Goal: Task Accomplishment & Management: Use online tool/utility

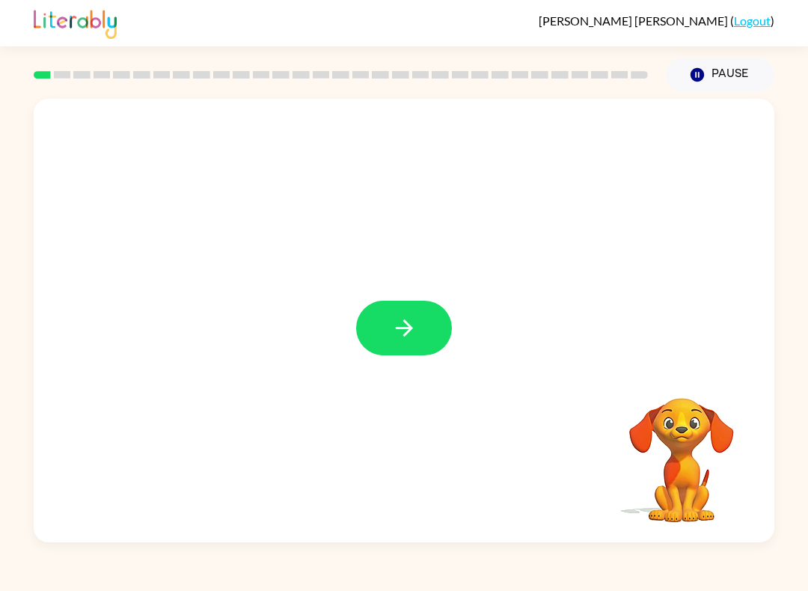
click at [407, 314] on button "button" at bounding box center [404, 328] width 96 height 55
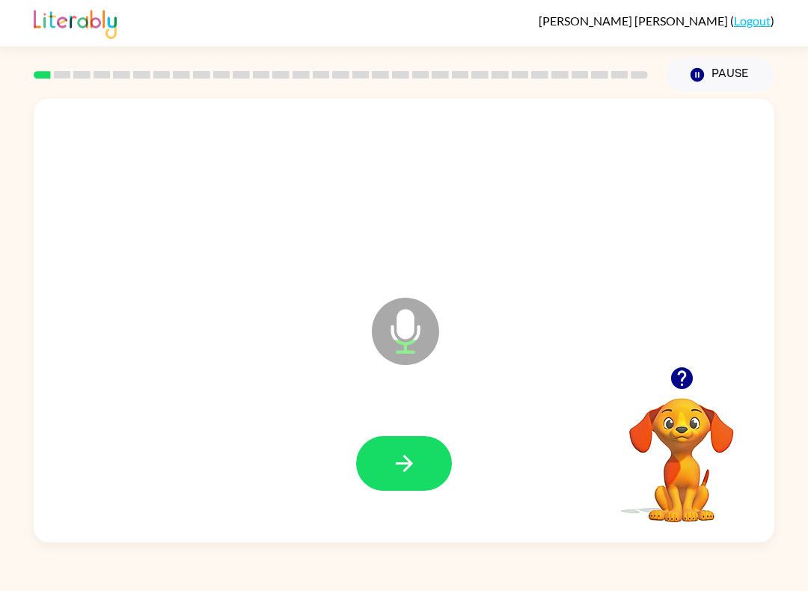
click at [404, 461] on icon "button" at bounding box center [404, 463] width 26 height 26
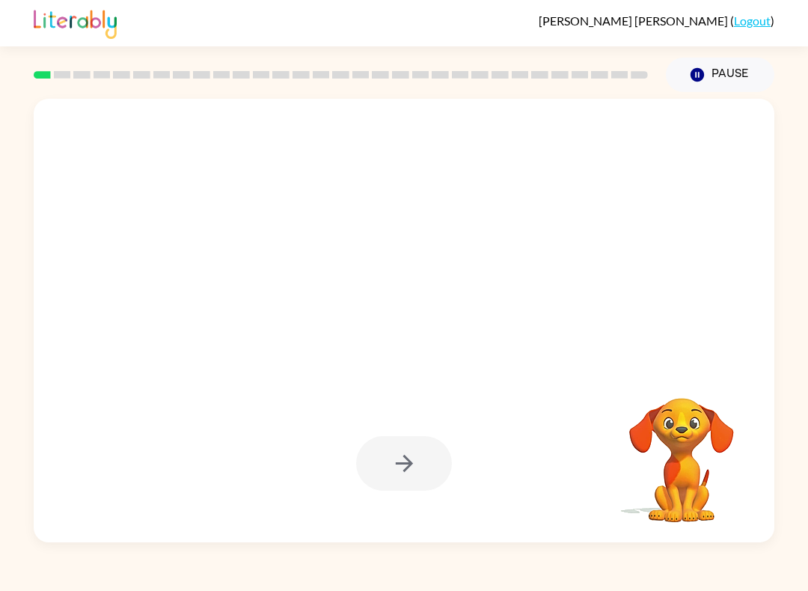
click at [409, 453] on div at bounding box center [404, 463] width 96 height 55
click at [400, 449] on div at bounding box center [404, 463] width 96 height 55
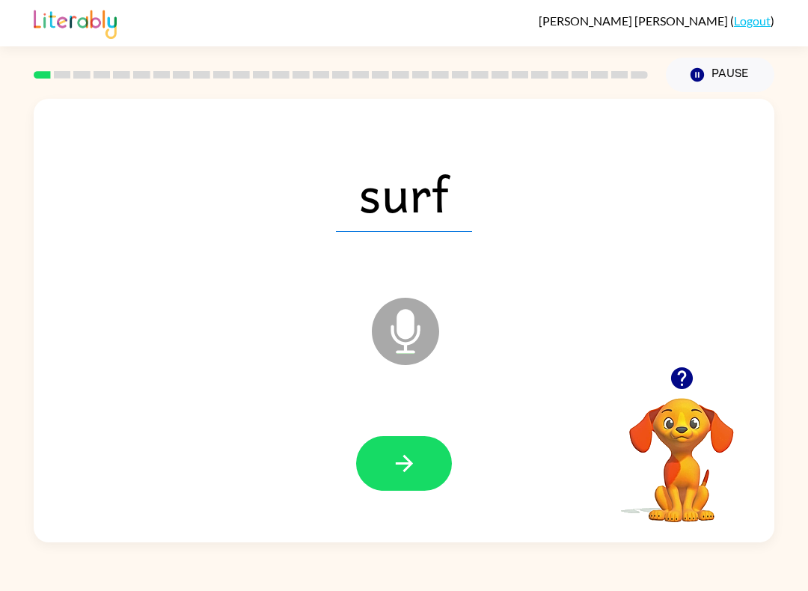
click at [418, 457] on button "button" at bounding box center [404, 463] width 96 height 55
click at [406, 453] on icon "button" at bounding box center [404, 463] width 26 height 26
click at [406, 442] on button "button" at bounding box center [404, 463] width 96 height 55
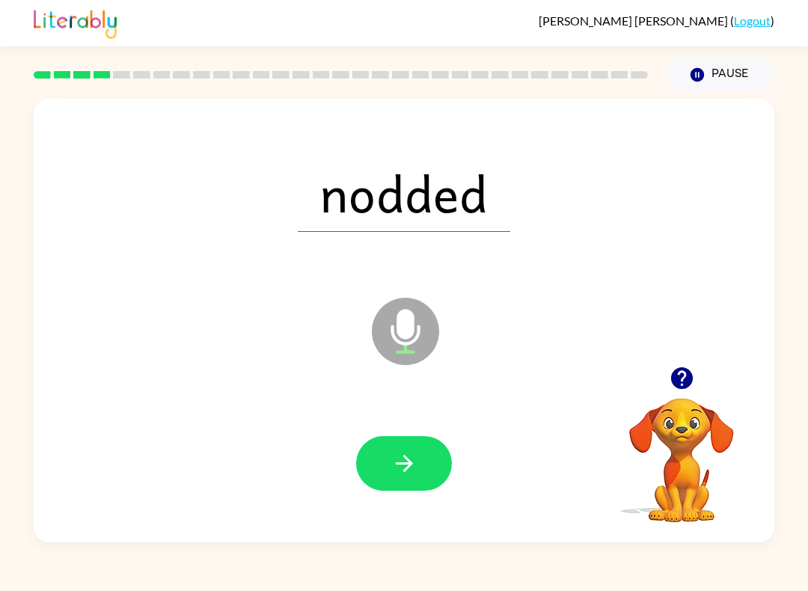
click at [423, 459] on button "button" at bounding box center [404, 463] width 96 height 55
click at [422, 455] on button "button" at bounding box center [404, 463] width 96 height 55
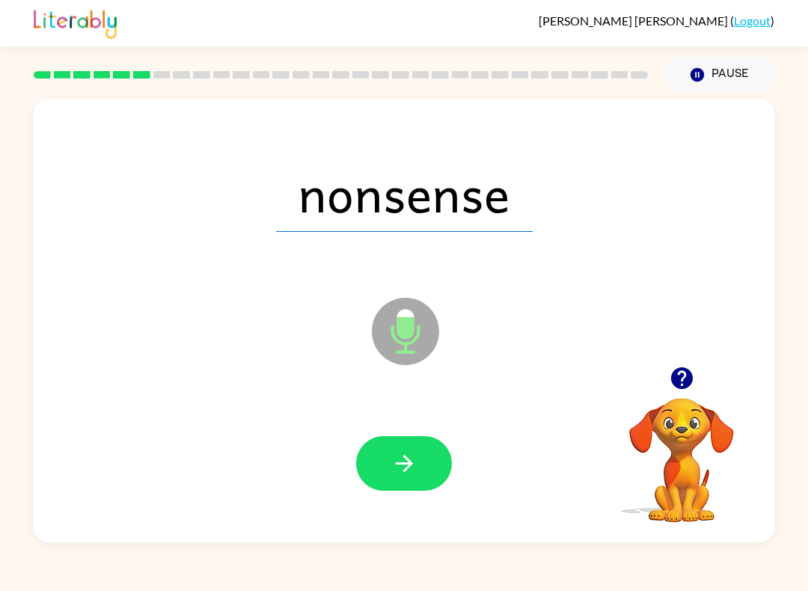
click at [415, 458] on icon "button" at bounding box center [404, 463] width 26 height 26
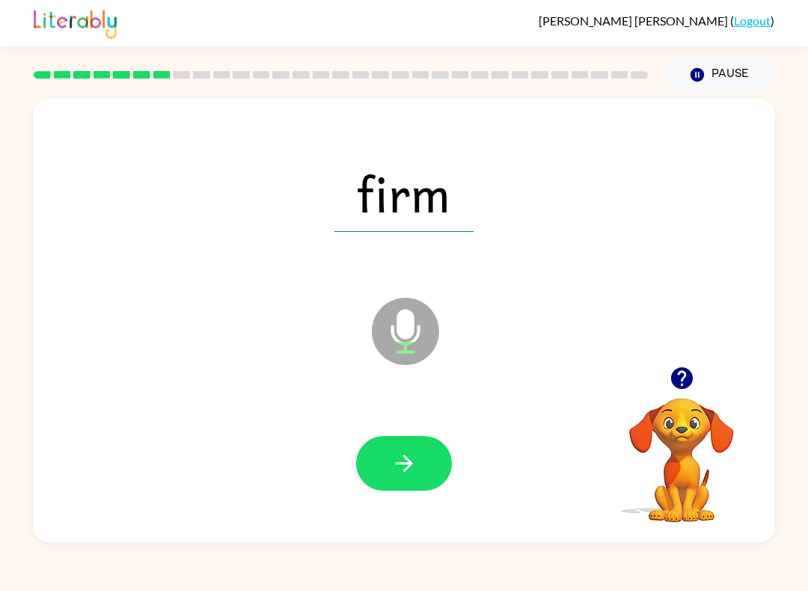
click at [406, 451] on icon "button" at bounding box center [404, 463] width 26 height 26
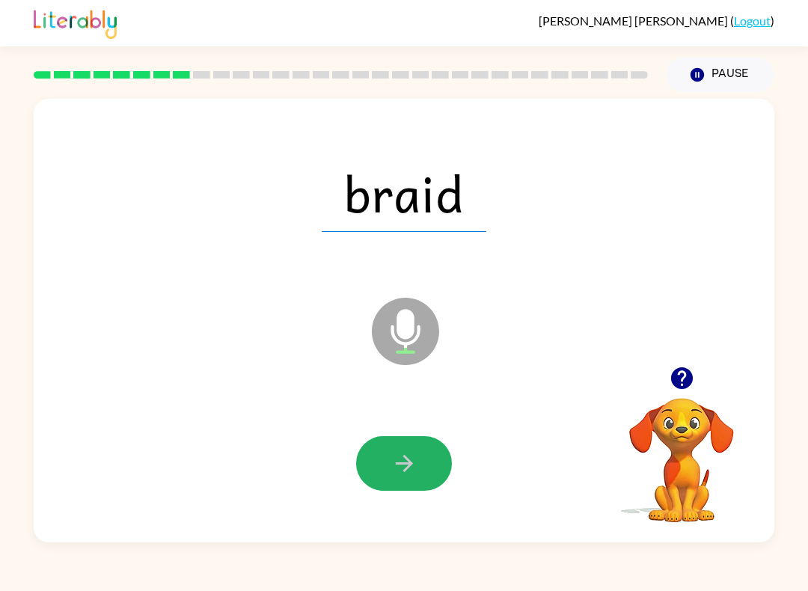
click at [415, 450] on button "button" at bounding box center [404, 463] width 96 height 55
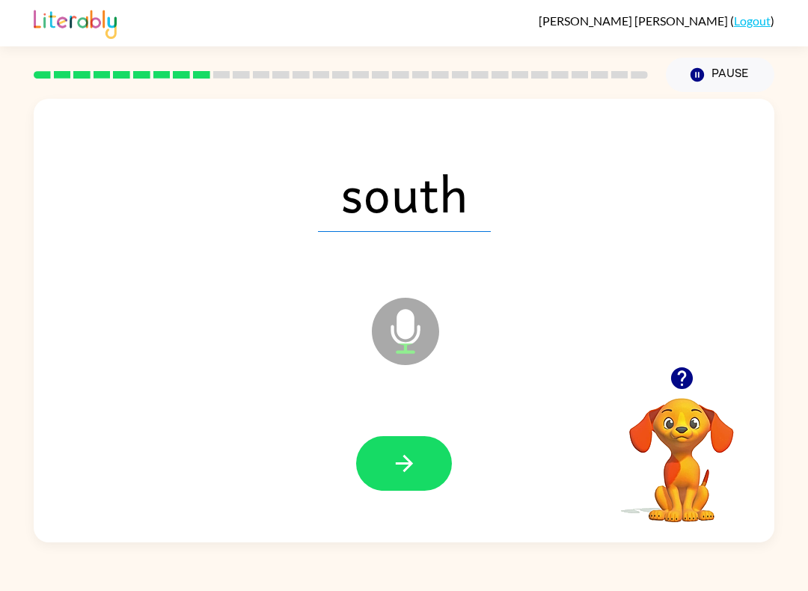
click at [407, 433] on div at bounding box center [404, 464] width 711 height 128
click at [393, 474] on icon "button" at bounding box center [404, 463] width 26 height 26
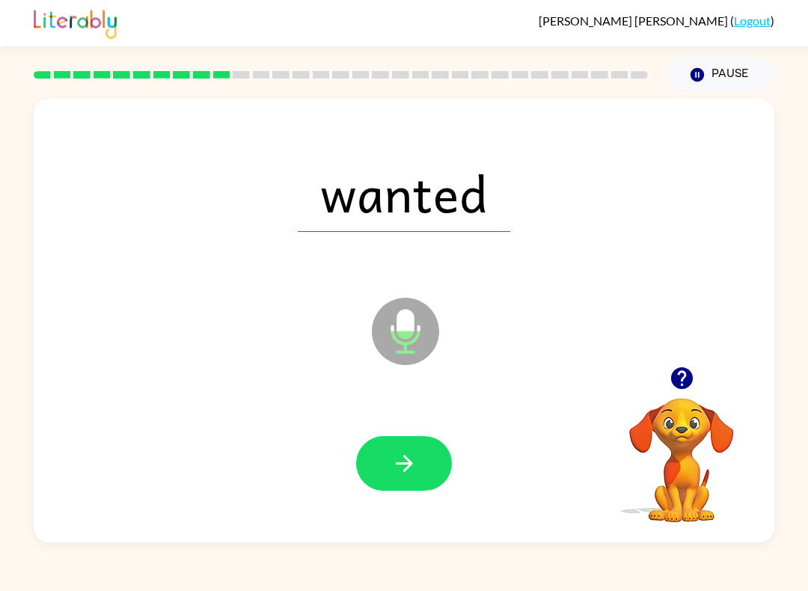
click at [418, 462] on button "button" at bounding box center [404, 463] width 96 height 55
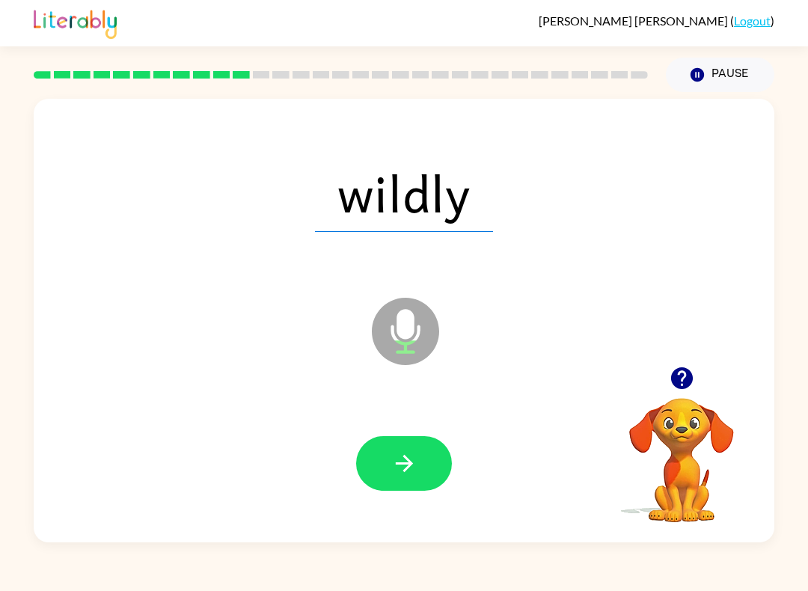
click at [425, 449] on button "button" at bounding box center [404, 463] width 96 height 55
click at [412, 471] on icon "button" at bounding box center [404, 463] width 26 height 26
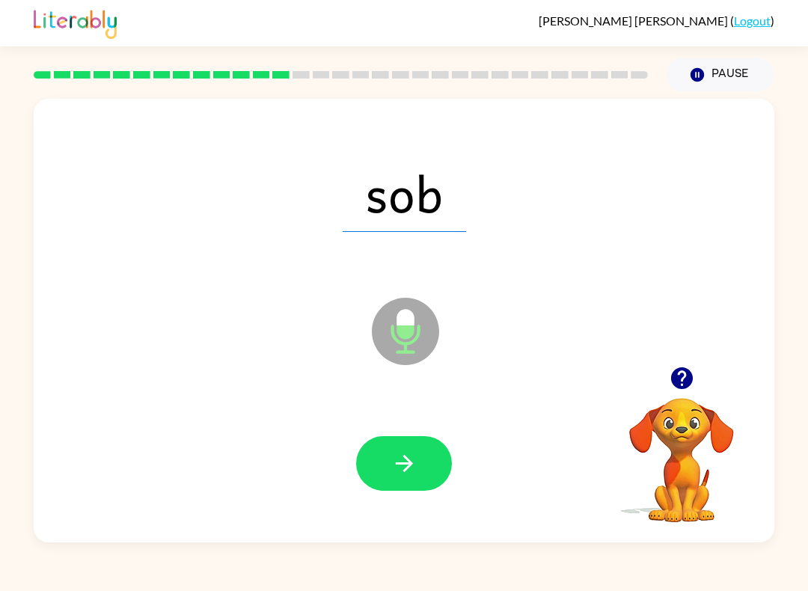
click at [399, 449] on button "button" at bounding box center [404, 463] width 96 height 55
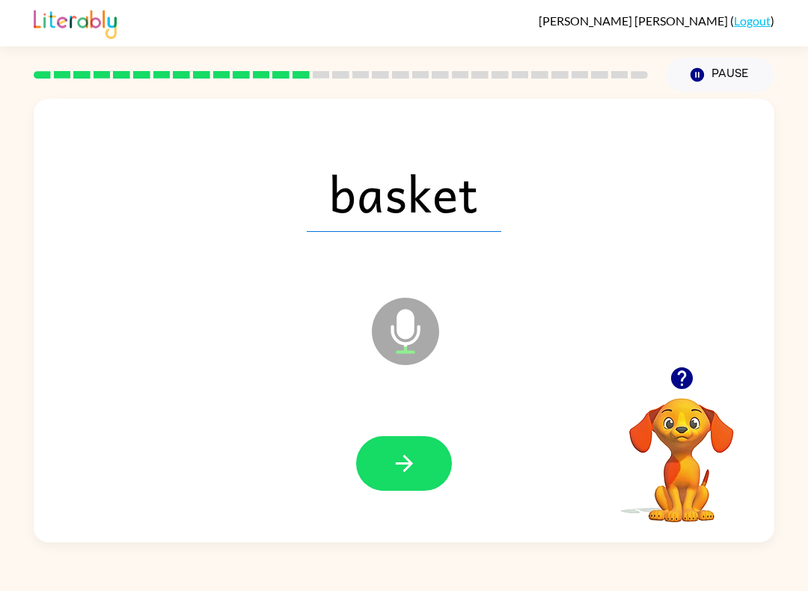
click at [433, 455] on button "button" at bounding box center [404, 463] width 96 height 55
click at [423, 465] on button "button" at bounding box center [404, 463] width 96 height 55
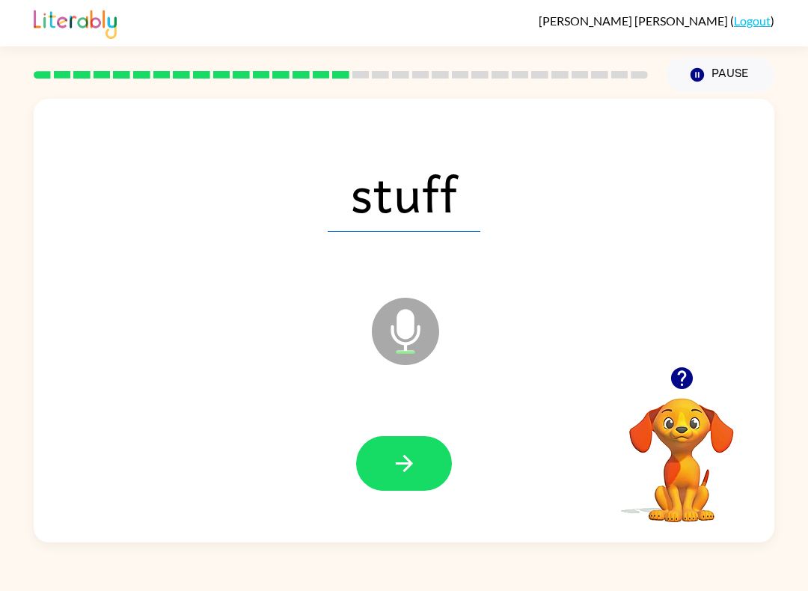
click at [419, 464] on button "button" at bounding box center [404, 463] width 96 height 55
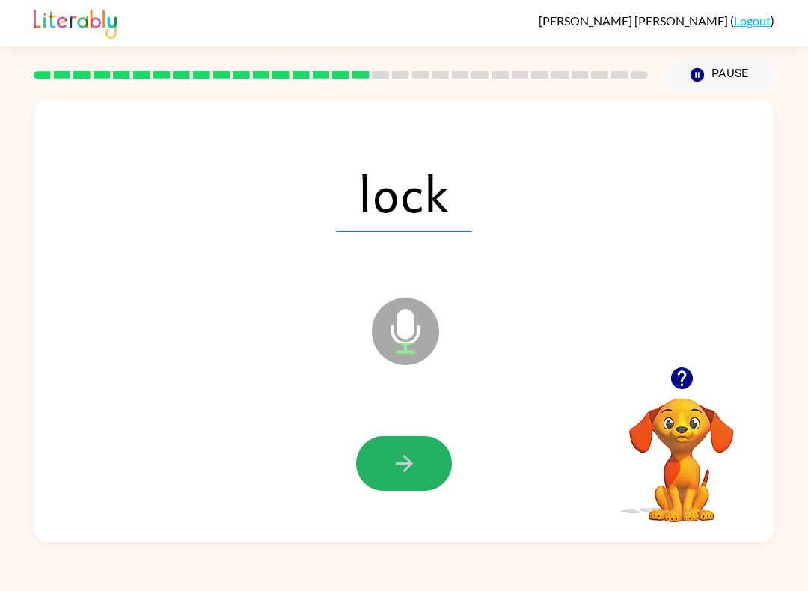
click at [404, 473] on icon "button" at bounding box center [404, 463] width 26 height 26
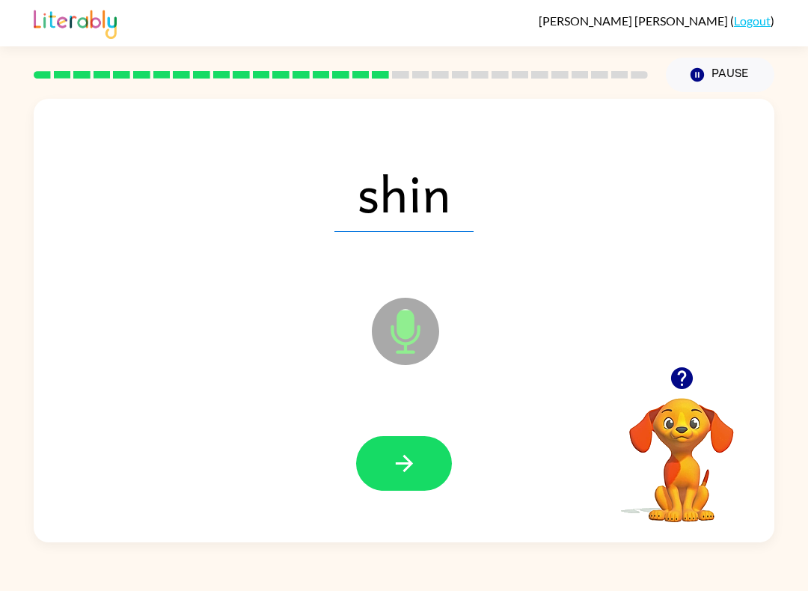
click at [420, 456] on button "button" at bounding box center [404, 463] width 96 height 55
click at [417, 465] on icon "button" at bounding box center [404, 463] width 26 height 26
click at [397, 469] on icon "button" at bounding box center [404, 463] width 26 height 26
click at [415, 459] on icon "button" at bounding box center [404, 463] width 26 height 26
click at [417, 454] on icon "button" at bounding box center [404, 463] width 26 height 26
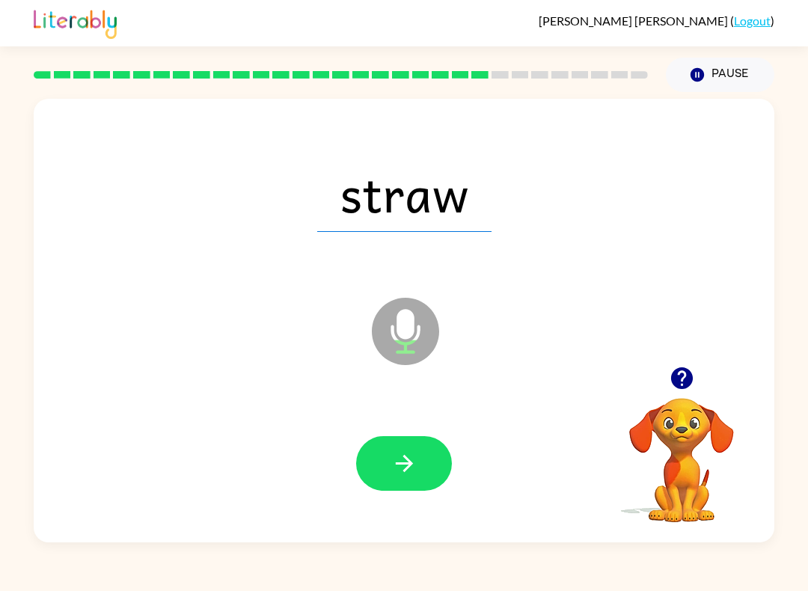
click at [417, 451] on icon "button" at bounding box center [404, 463] width 26 height 26
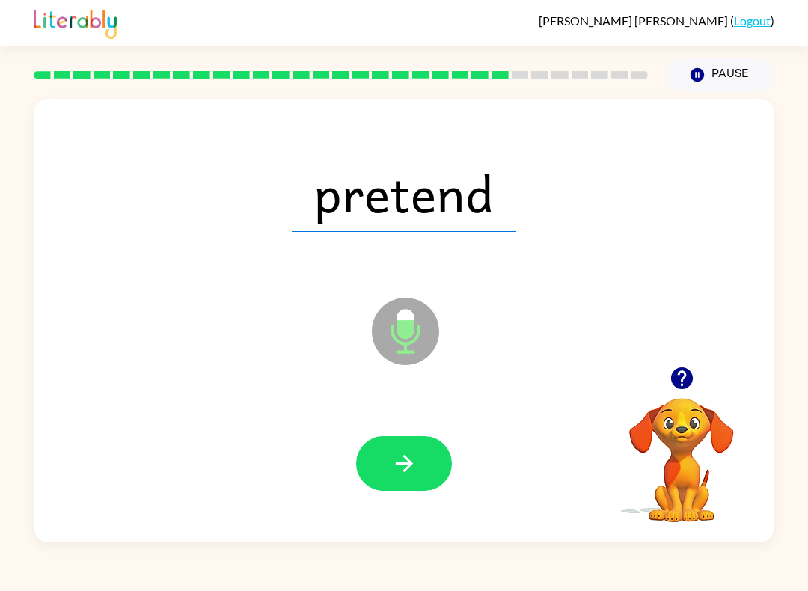
click at [413, 461] on icon "button" at bounding box center [404, 463] width 26 height 26
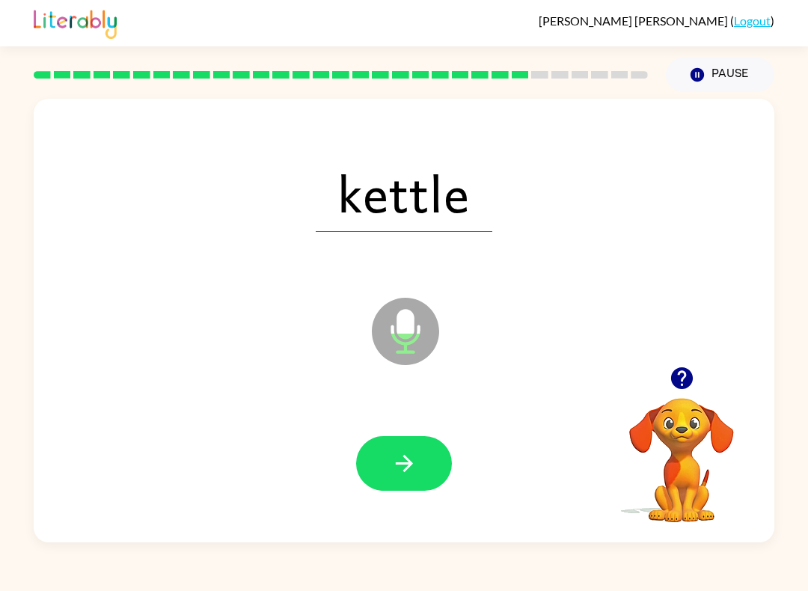
click at [411, 466] on icon "button" at bounding box center [403, 463] width 17 height 17
click at [404, 451] on icon "button" at bounding box center [404, 463] width 26 height 26
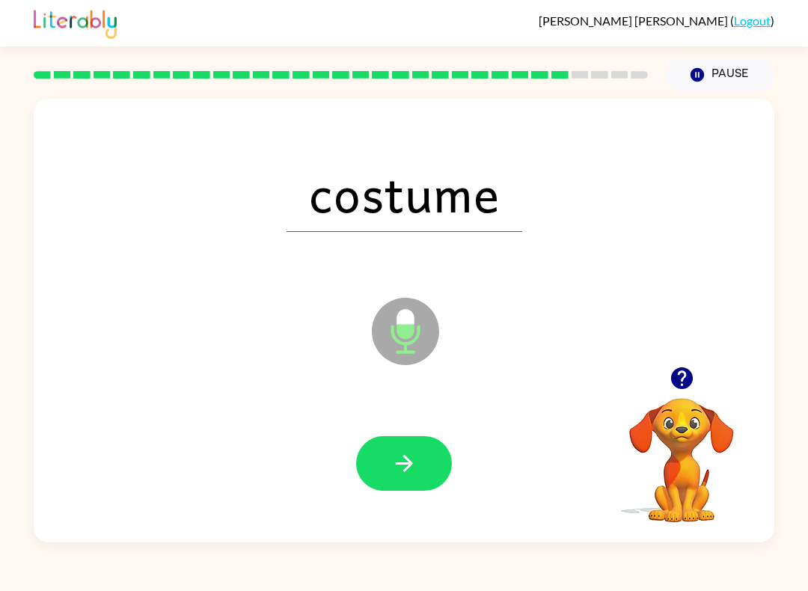
click at [403, 466] on icon "button" at bounding box center [404, 463] width 26 height 26
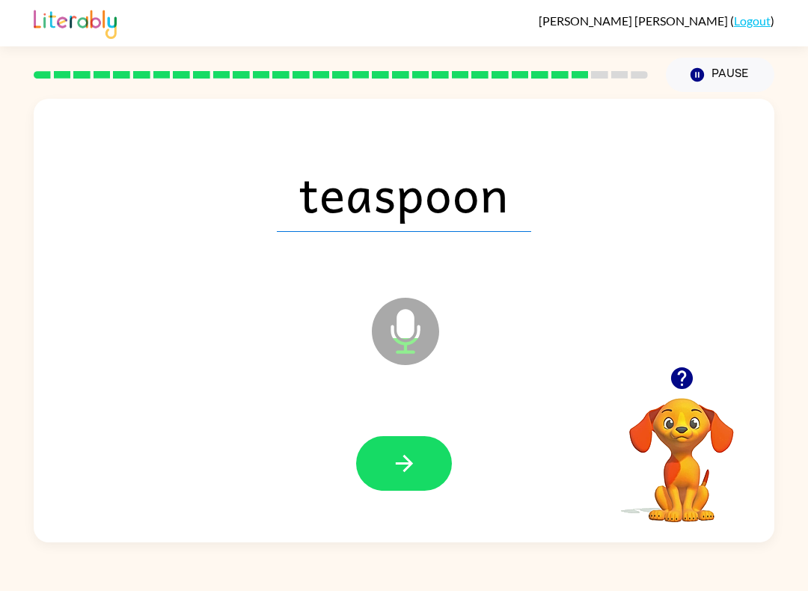
click at [408, 471] on icon "button" at bounding box center [404, 463] width 26 height 26
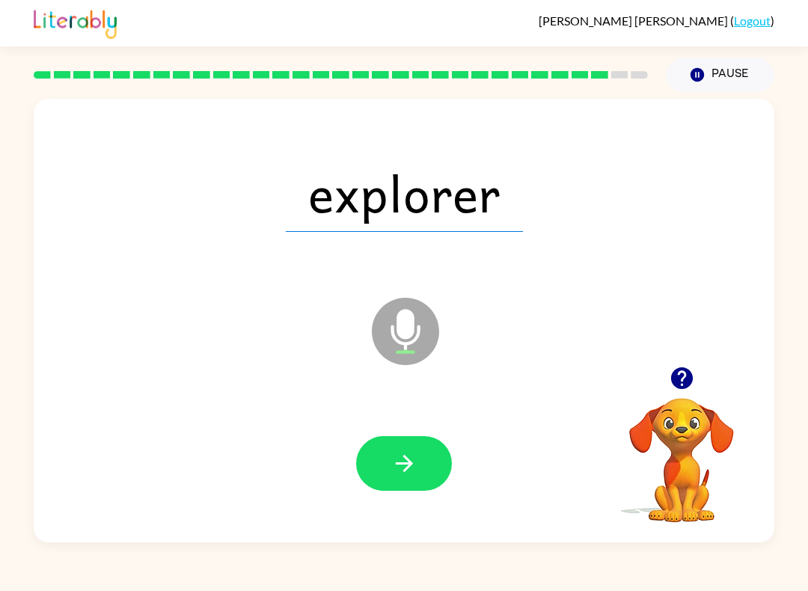
click at [400, 454] on icon "button" at bounding box center [404, 463] width 26 height 26
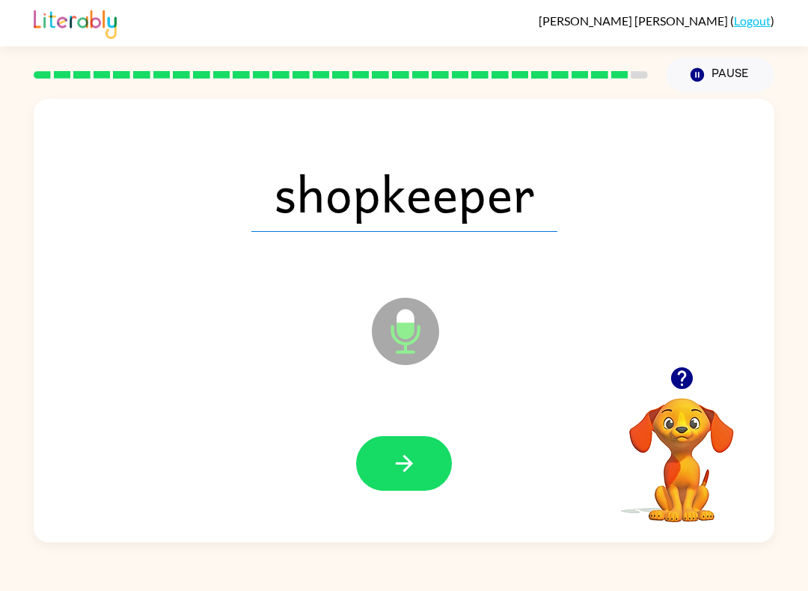
click at [412, 465] on icon "button" at bounding box center [403, 463] width 17 height 17
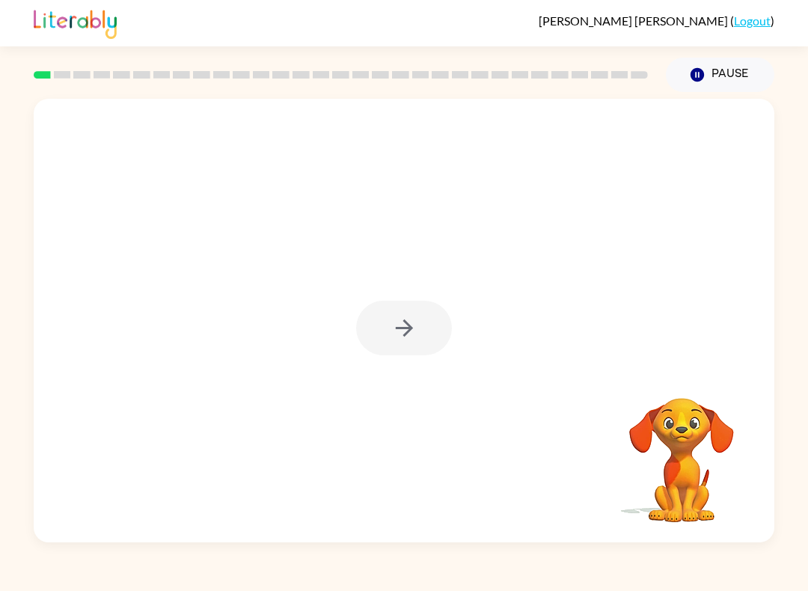
click at [407, 336] on div at bounding box center [404, 328] width 96 height 55
click at [419, 323] on div at bounding box center [404, 328] width 96 height 55
click at [418, 323] on div at bounding box center [404, 328] width 96 height 55
click at [446, 331] on button "button" at bounding box center [404, 328] width 96 height 55
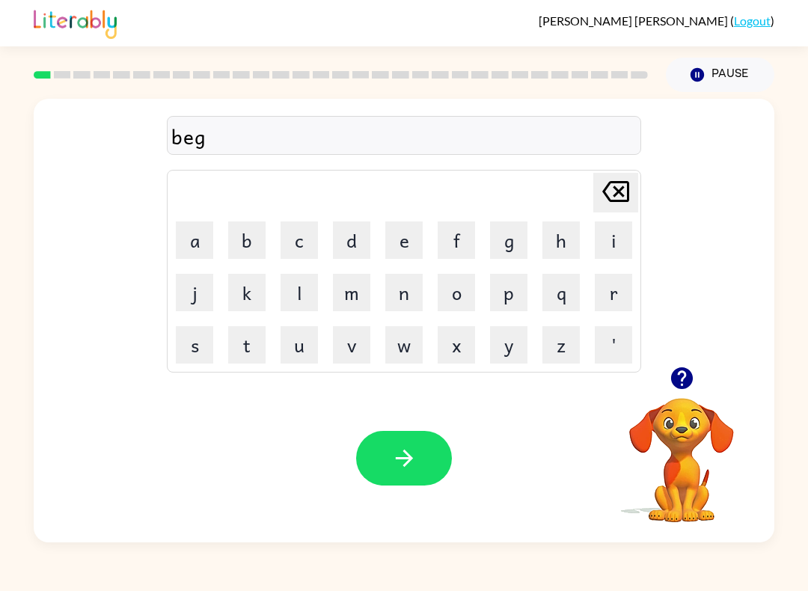
click at [412, 464] on icon "button" at bounding box center [404, 458] width 26 height 26
click at [429, 465] on button "button" at bounding box center [404, 458] width 96 height 55
click at [400, 465] on icon "button" at bounding box center [404, 458] width 26 height 26
click at [414, 458] on icon "button" at bounding box center [404, 458] width 26 height 26
click at [436, 463] on button "button" at bounding box center [404, 458] width 96 height 55
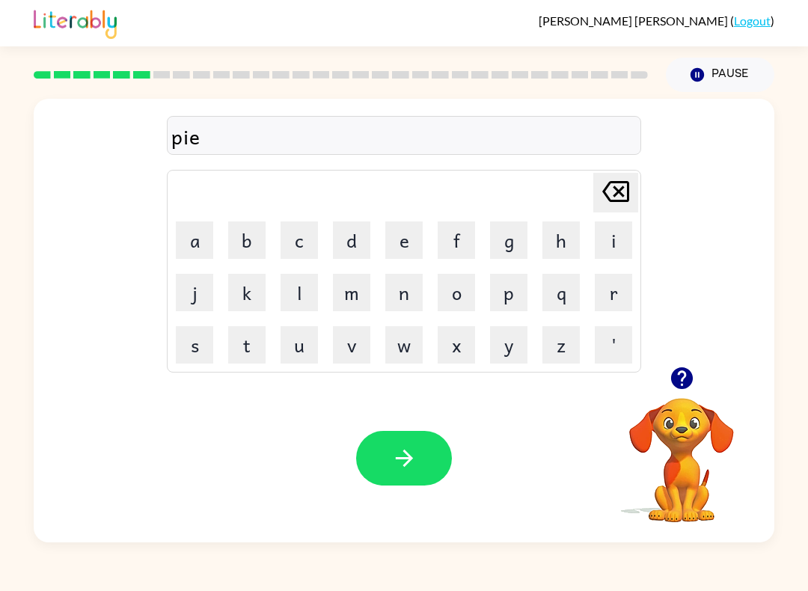
click at [434, 469] on button "button" at bounding box center [404, 458] width 96 height 55
click at [436, 480] on button "button" at bounding box center [404, 458] width 96 height 55
click at [412, 472] on button "button" at bounding box center [404, 458] width 96 height 55
click at [422, 456] on button "button" at bounding box center [404, 458] width 96 height 55
click at [418, 475] on button "button" at bounding box center [404, 458] width 96 height 55
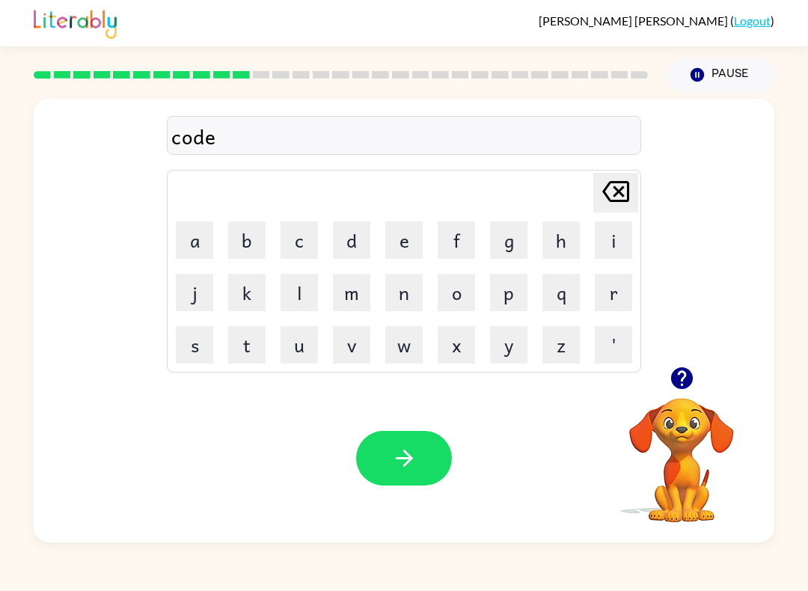
click at [429, 458] on button "button" at bounding box center [404, 458] width 96 height 55
click at [429, 465] on button "button" at bounding box center [404, 458] width 96 height 55
click at [420, 453] on button "button" at bounding box center [404, 458] width 96 height 55
click at [431, 447] on button "button" at bounding box center [404, 458] width 96 height 55
click at [411, 474] on button "button" at bounding box center [404, 458] width 96 height 55
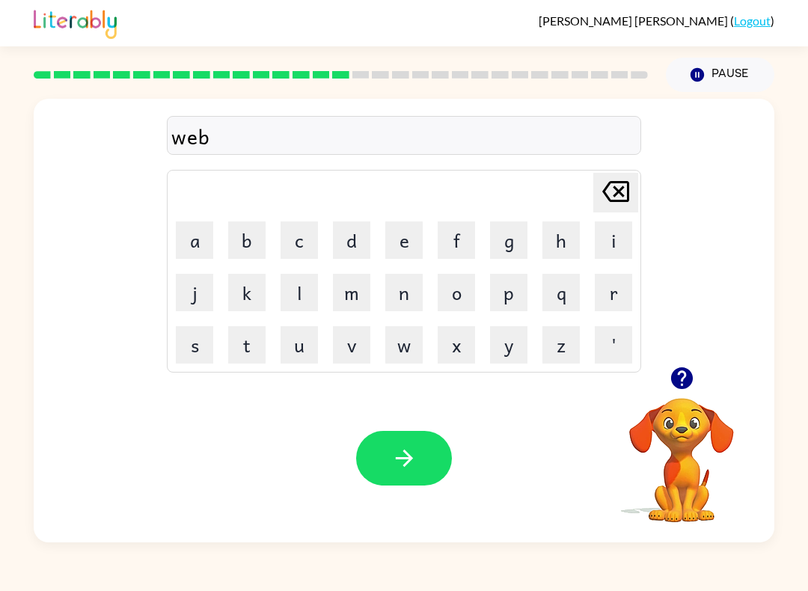
click at [435, 460] on button "button" at bounding box center [404, 458] width 96 height 55
click at [416, 457] on icon "button" at bounding box center [404, 458] width 26 height 26
click at [415, 483] on button "button" at bounding box center [404, 458] width 96 height 55
click at [429, 442] on button "button" at bounding box center [404, 458] width 96 height 55
click at [416, 459] on icon "button" at bounding box center [404, 458] width 26 height 26
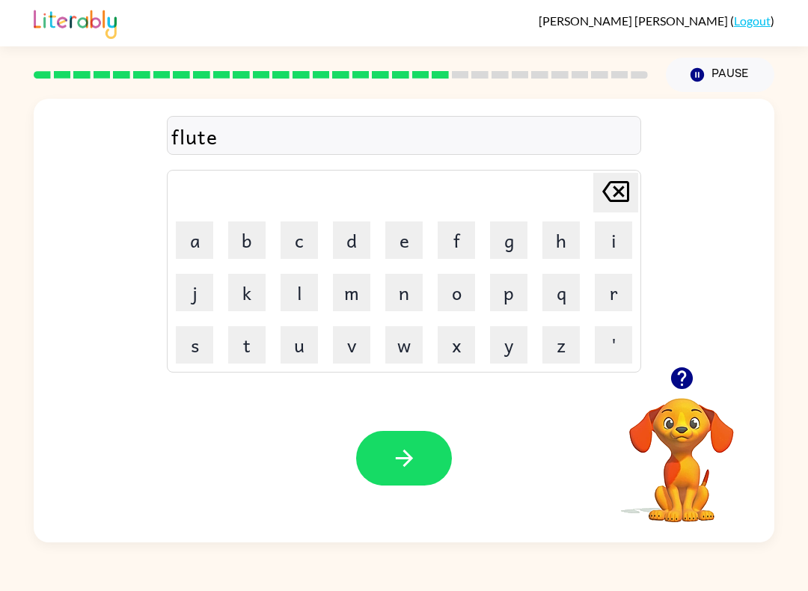
click at [439, 462] on button "button" at bounding box center [404, 458] width 96 height 55
click at [429, 458] on button "button" at bounding box center [404, 458] width 96 height 55
click at [423, 471] on button "button" at bounding box center [404, 458] width 96 height 55
click at [412, 450] on icon "button" at bounding box center [404, 458] width 26 height 26
click at [435, 447] on button "button" at bounding box center [404, 458] width 96 height 55
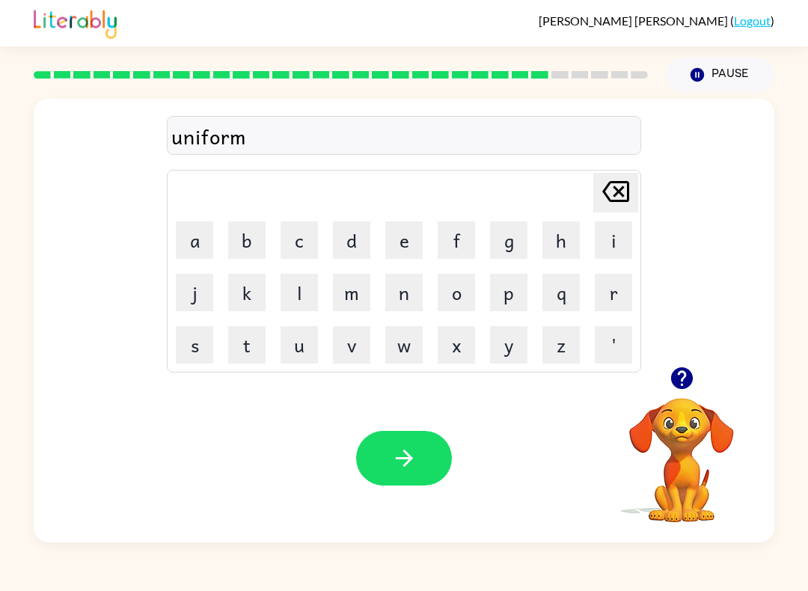
click at [413, 474] on button "button" at bounding box center [404, 458] width 96 height 55
click at [416, 454] on icon "button" at bounding box center [404, 458] width 26 height 26
click at [440, 460] on button "button" at bounding box center [404, 458] width 96 height 55
click at [416, 453] on icon "button" at bounding box center [404, 458] width 26 height 26
click at [426, 455] on button "button" at bounding box center [404, 458] width 96 height 55
